Goal: Task Accomplishment & Management: Manage account settings

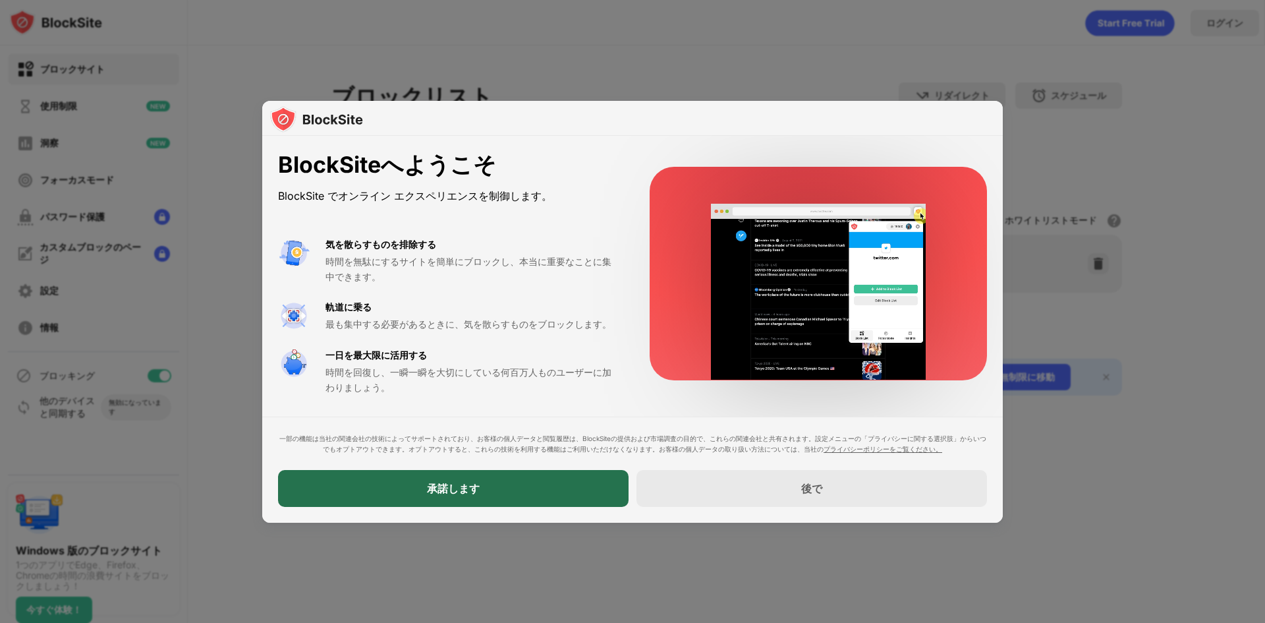
click at [455, 487] on font "承諾します" at bounding box center [453, 488] width 53 height 13
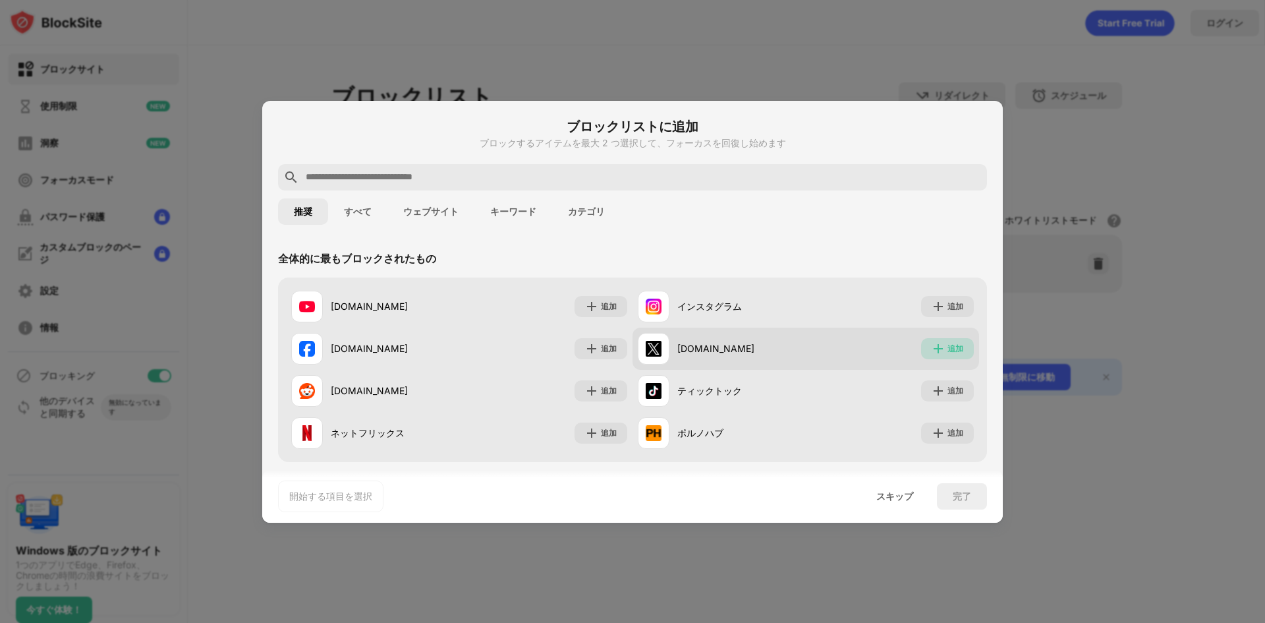
click at [937, 352] on div "追加" at bounding box center [947, 348] width 53 height 21
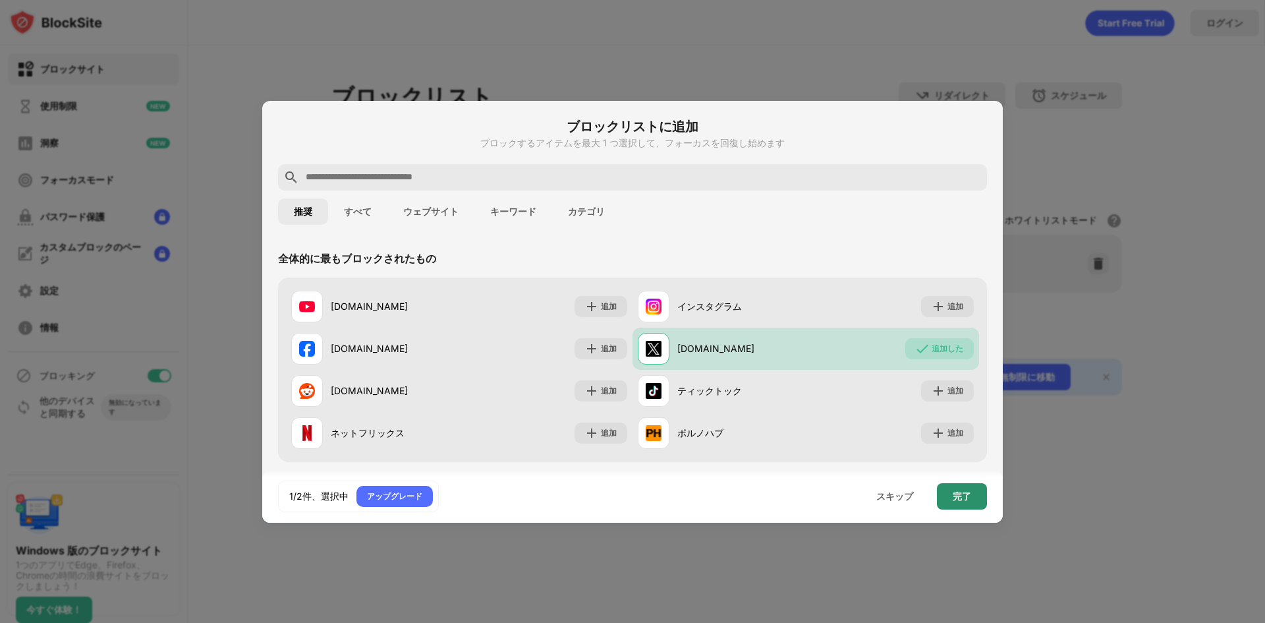
click at [978, 501] on div "完了" at bounding box center [962, 496] width 50 height 26
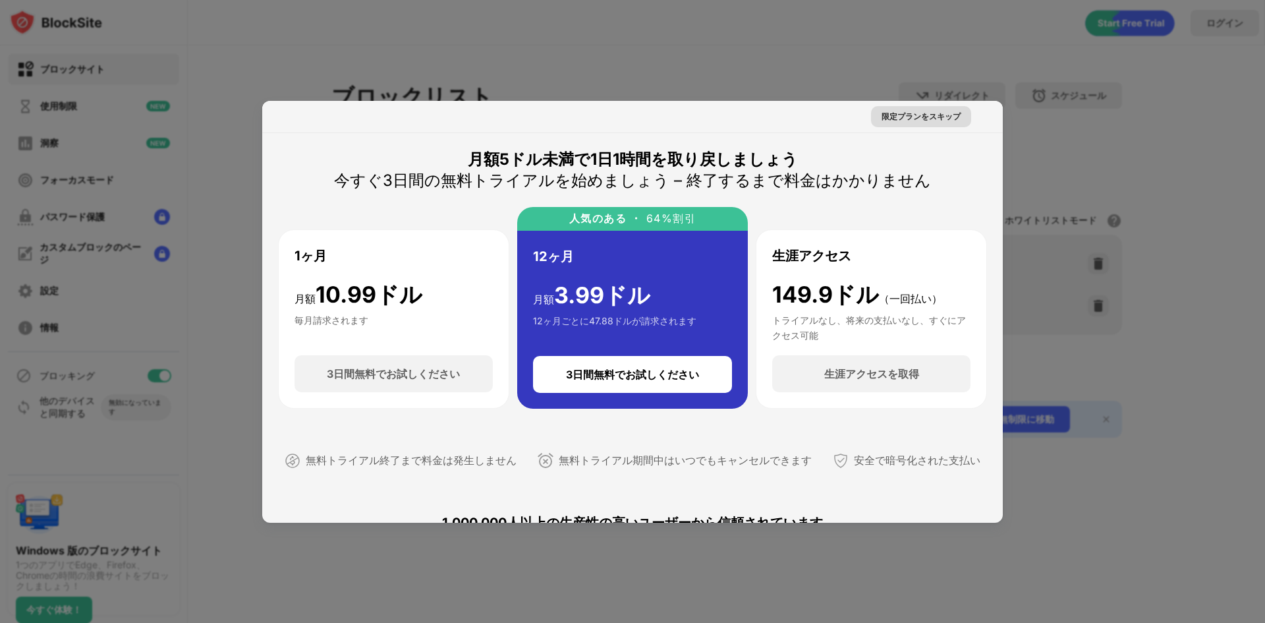
click at [935, 118] on font "限定プランをスキップ" at bounding box center [920, 116] width 79 height 10
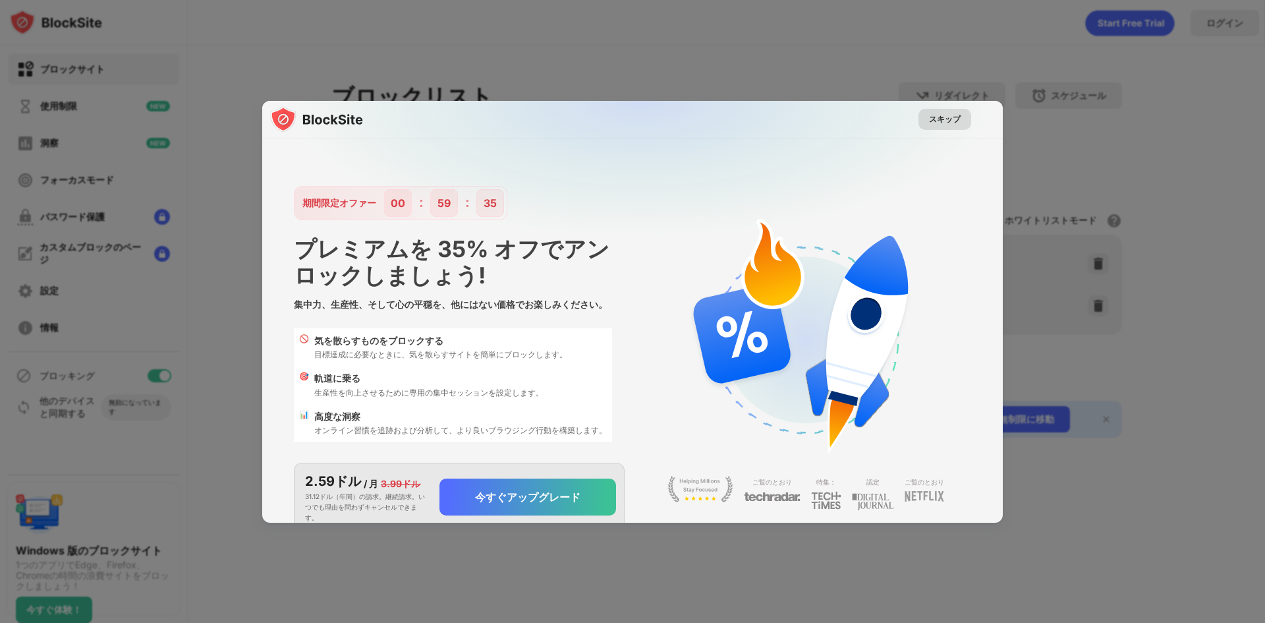
click at [943, 121] on font "スキップ" at bounding box center [945, 119] width 32 height 10
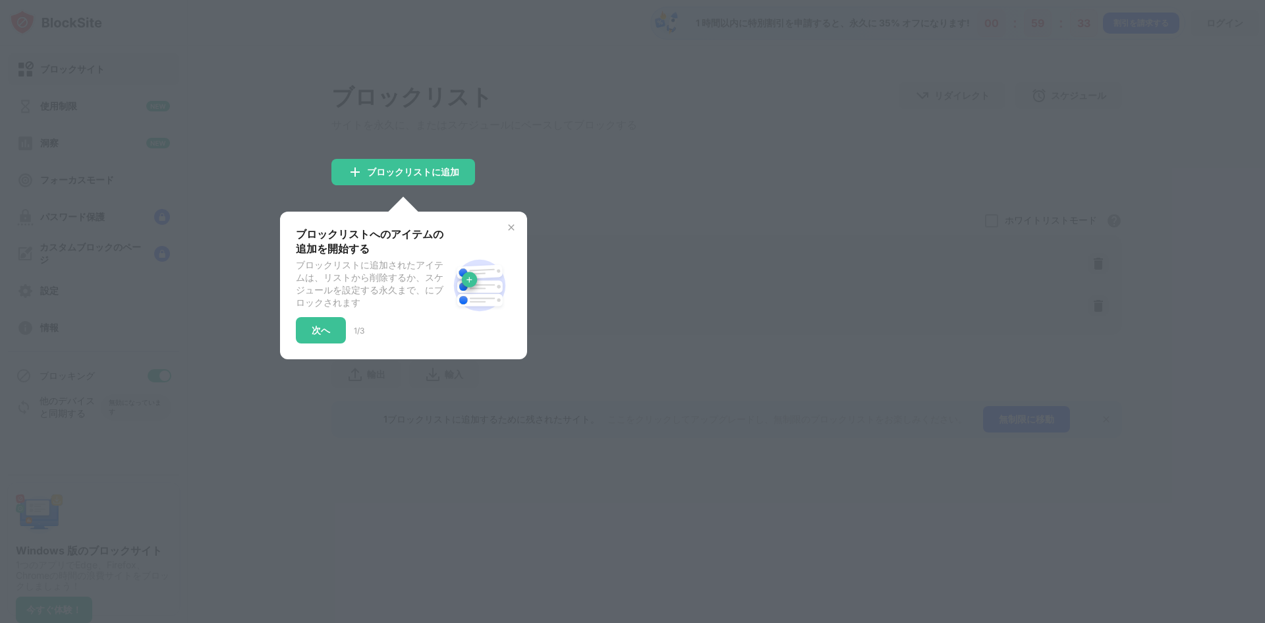
click at [585, 161] on div at bounding box center [632, 311] width 1265 height 623
click at [513, 230] on img at bounding box center [511, 227] width 11 height 11
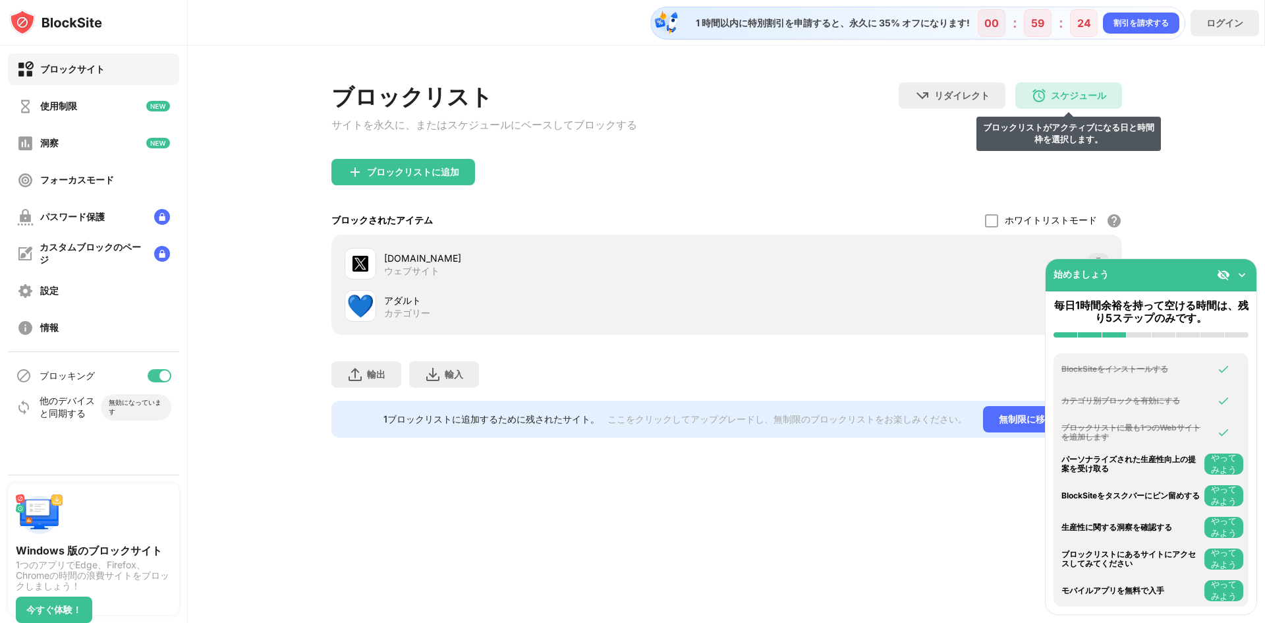
click at [1084, 96] on font "スケジュール" at bounding box center [1078, 95] width 55 height 11
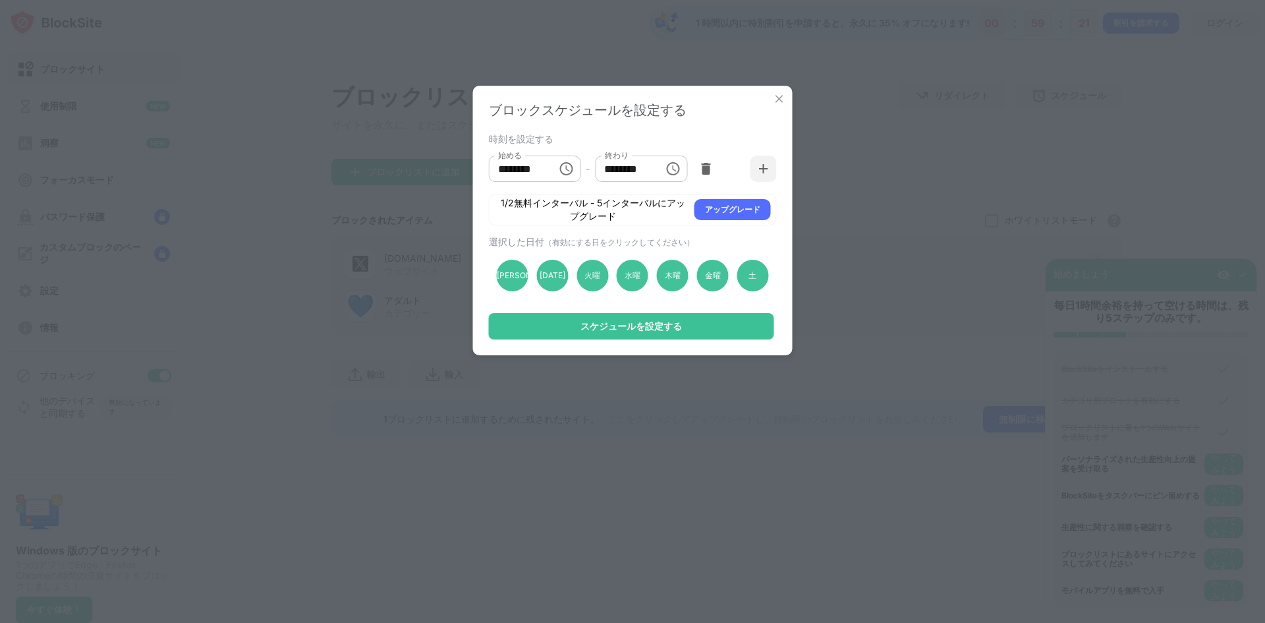
click at [953, 163] on div "ブロックスケジュールを設定する 時刻を設定する 始める ******** 始める - 終わり ******** 終わり 1/2無料インターバル - 5インター…" at bounding box center [632, 311] width 1265 height 623
drag, startPoint x: 777, startPoint y: 102, endPoint x: 891, endPoint y: 43, distance: 129.0
click at [779, 100] on img at bounding box center [779, 98] width 13 height 13
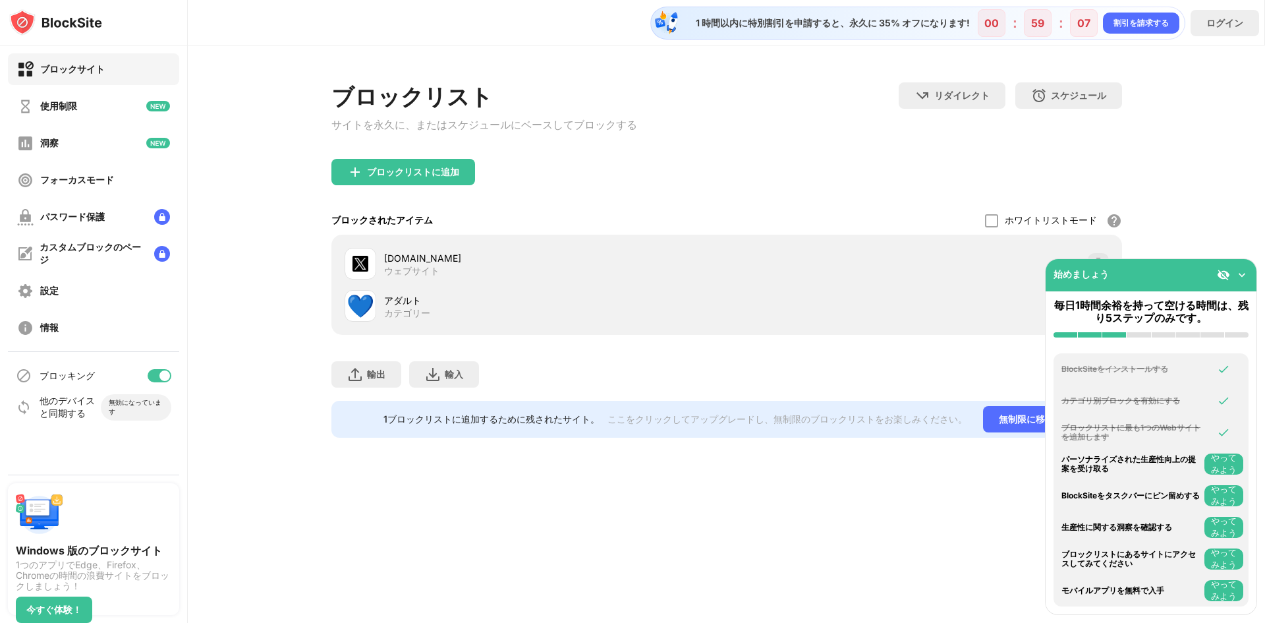
click at [855, 164] on div "ブロックリストに追加" at bounding box center [726, 182] width 791 height 47
click at [742, 153] on div "ブロックリスト サイトを永久に、またはスケジュールにベースしてブロックする リダイレクト クリックしてリダイレクトのウェブサイトを設定する スケジュール ブロ…" at bounding box center [726, 120] width 791 height 76
click at [455, 263] on div "[DOMAIN_NAME]" at bounding box center [555, 258] width 343 height 14
click at [365, 276] on div at bounding box center [361, 264] width 32 height 32
click at [57, 103] on font "使用制限" at bounding box center [58, 105] width 37 height 11
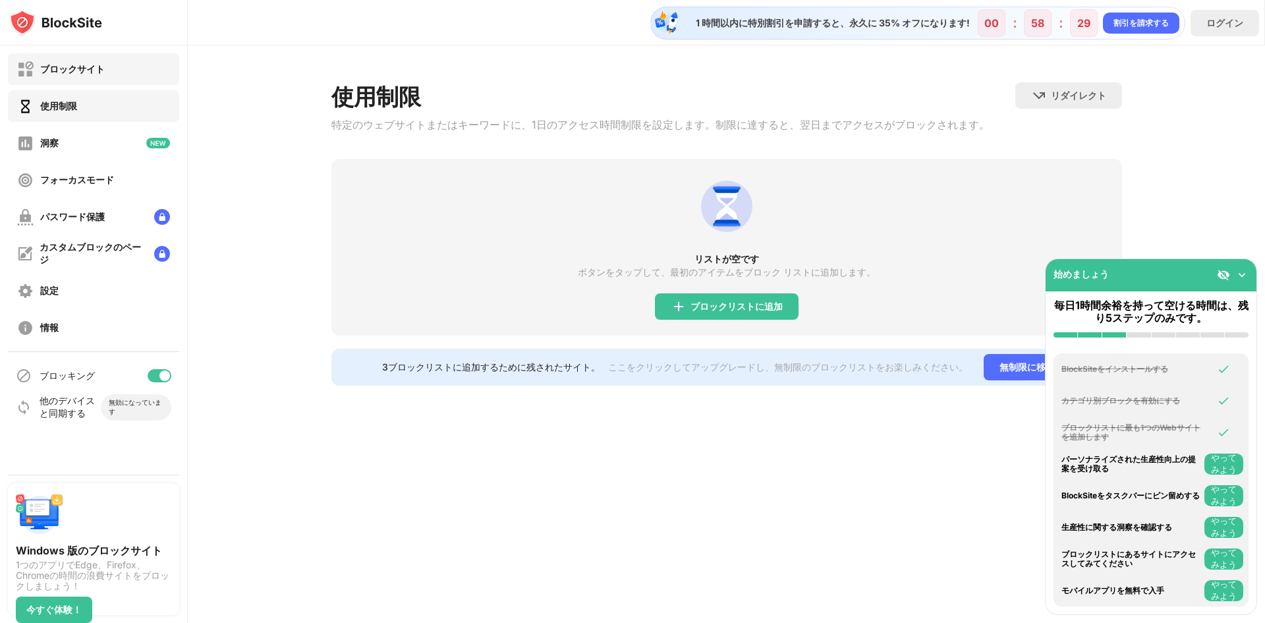
click at [63, 76] on div "ブロックサイト" at bounding box center [61, 69] width 88 height 16
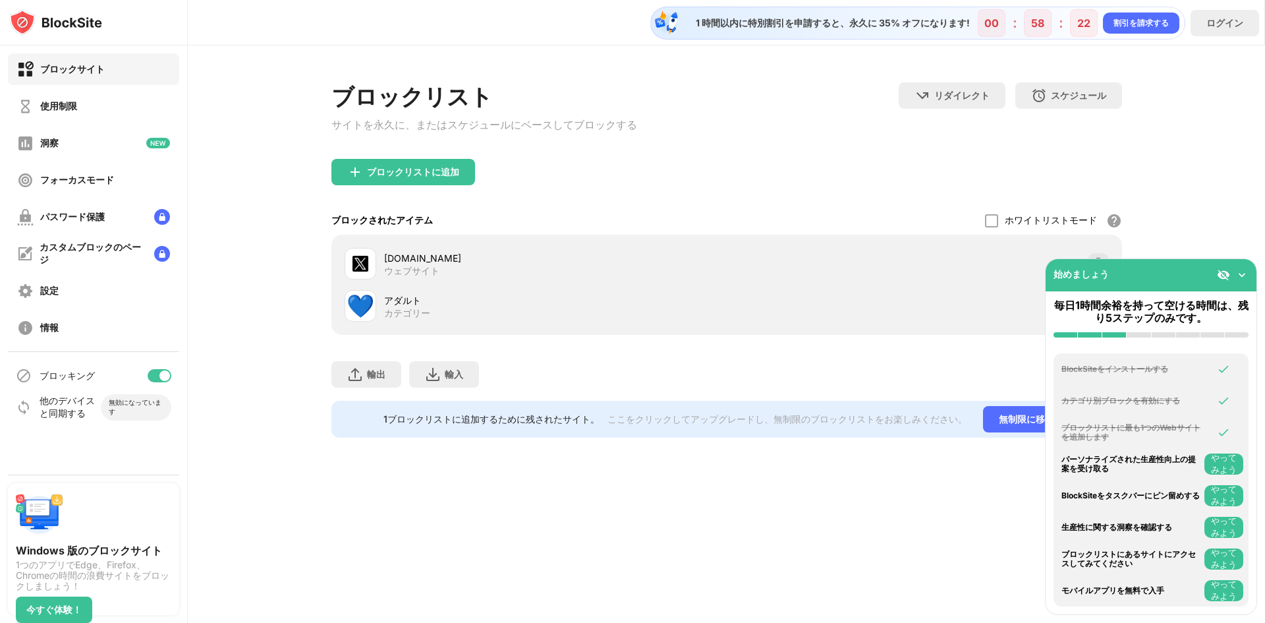
drag, startPoint x: 356, startPoint y: 264, endPoint x: 319, endPoint y: 284, distance: 41.9
click at [319, 284] on div "ブロックリスト サイトを永久に、またはスケジュールにベースしてブロックする リダイレクト クリックしてリダイレクトのウェブサイトを設定する スケジュール ブロ…" at bounding box center [726, 259] width 1077 height 429
click at [665, 372] on div "輸出 ファイルの暴露（Webサイトアイテムのみ） 輸入 ファイルのインポート（Webサイトアイテムのみ）" at bounding box center [726, 368] width 791 height 66
drag, startPoint x: 1166, startPoint y: 277, endPoint x: 1165, endPoint y: 336, distance: 59.3
click at [1166, 335] on div "始めましょう 毎日1時間余裕を持って空ける時間は、残り5ステップのみです。 BlockSiteをインストールする カテゴリ別ブロックを有効にする ブロックリス…" at bounding box center [1151, 436] width 212 height 356
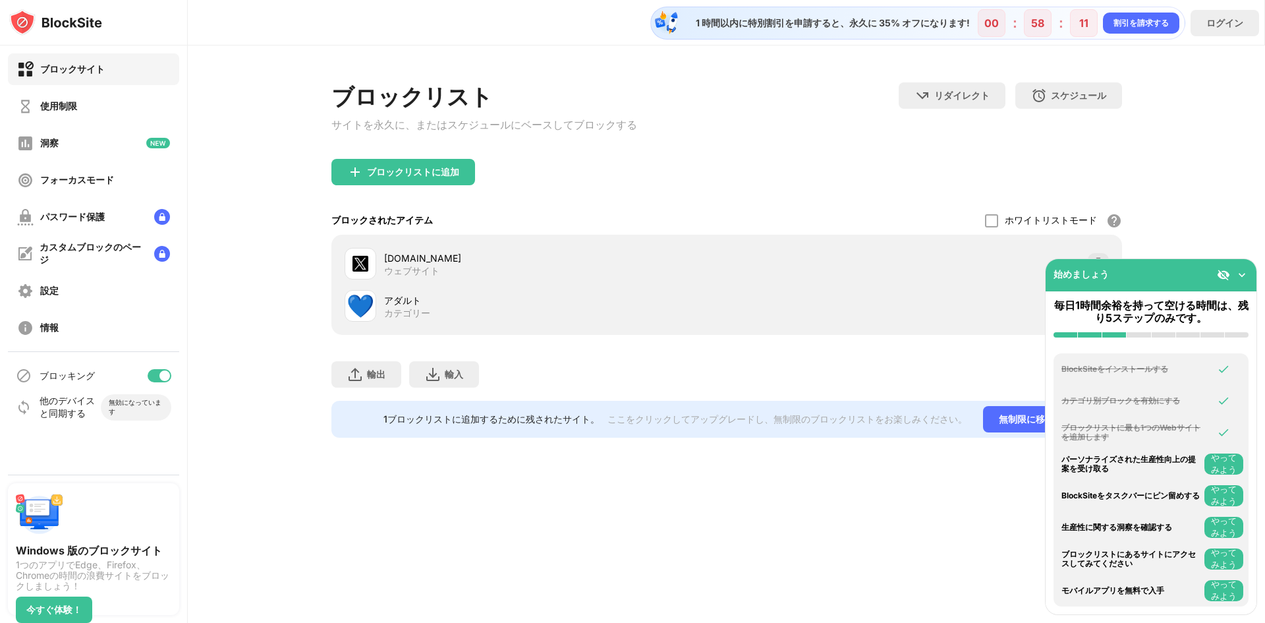
click at [160, 370] on div at bounding box center [160, 375] width 24 height 13
